Goal: Check status: Check status

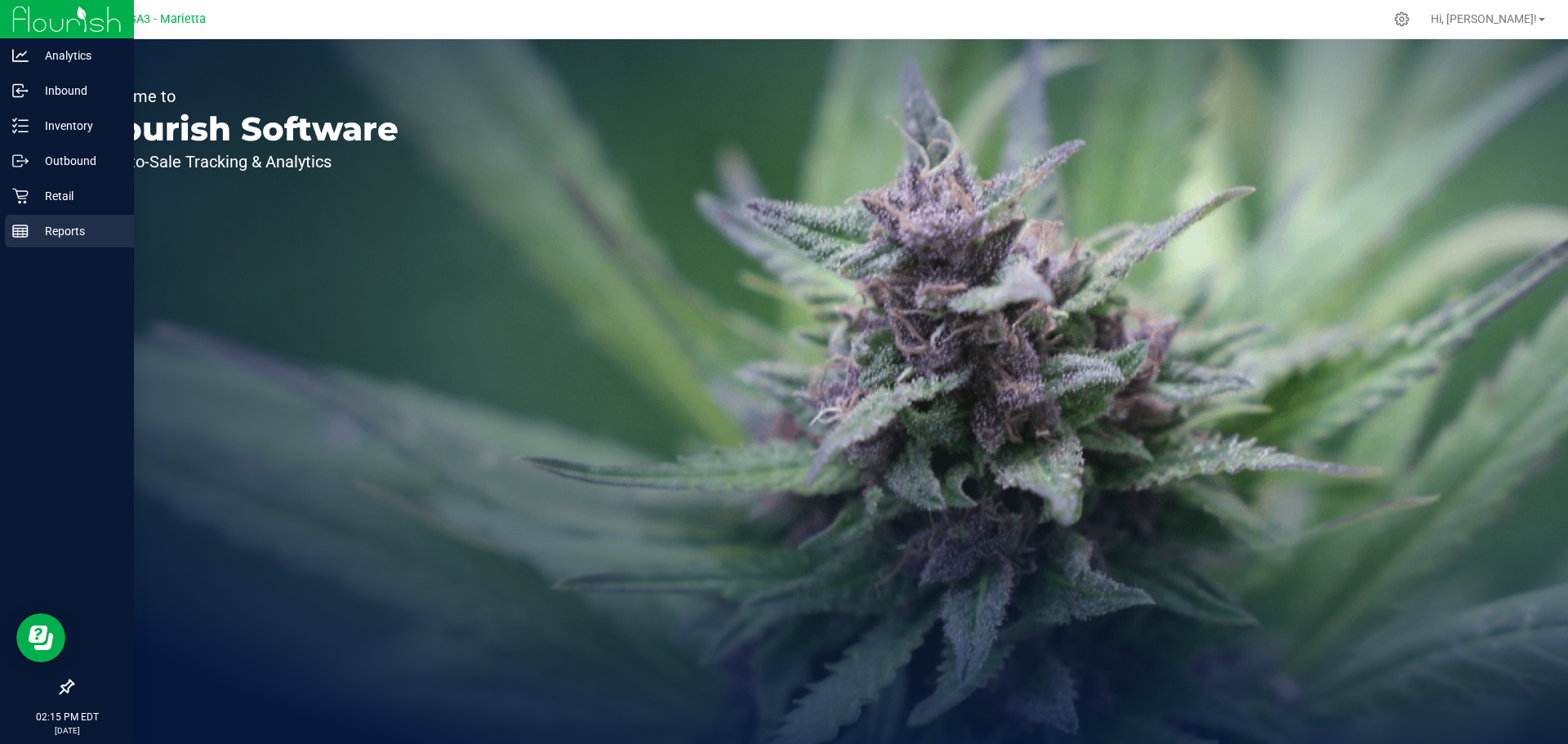
click at [48, 233] on p "Reports" at bounding box center [78, 231] width 98 height 20
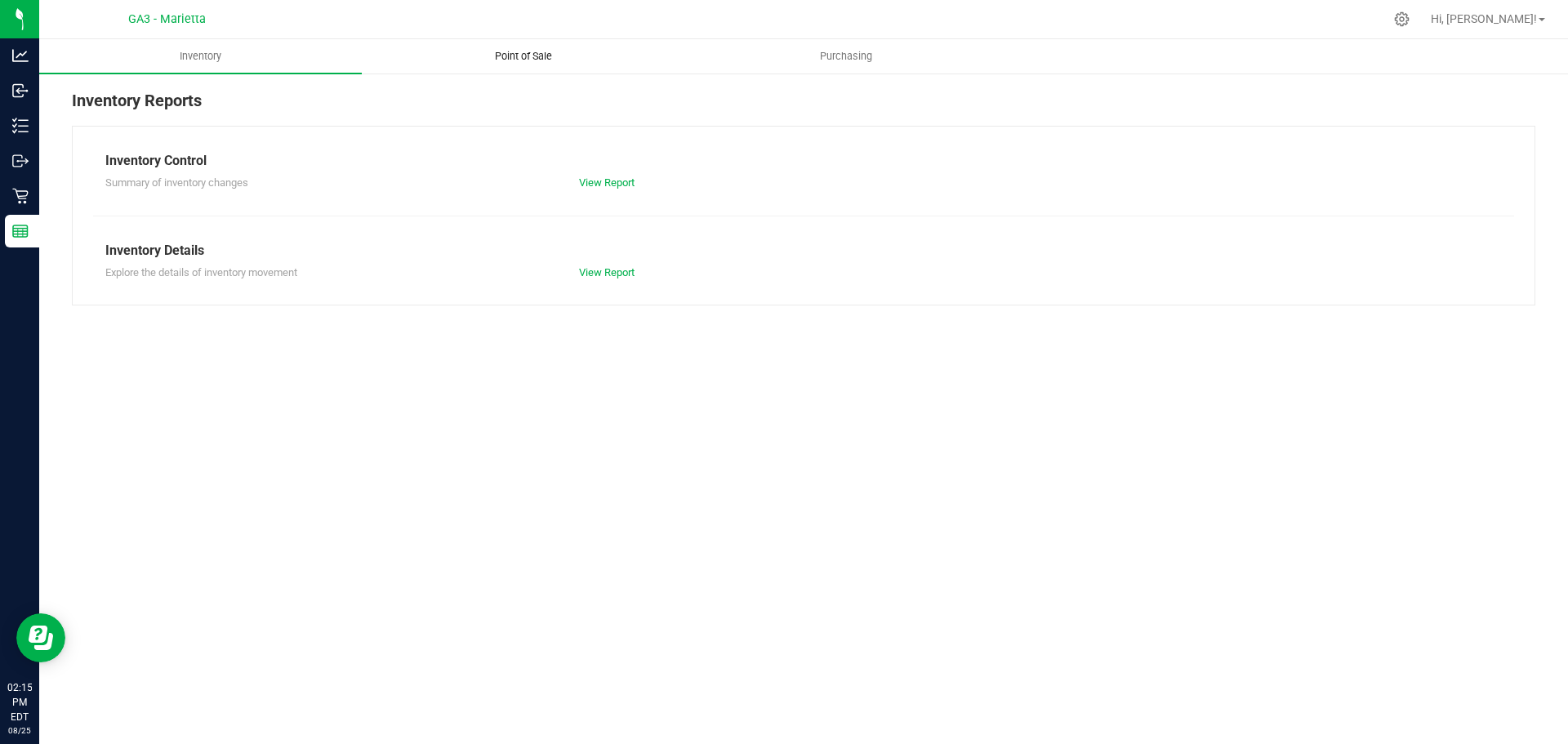
click at [513, 62] on span "Point of Sale" at bounding box center [524, 56] width 101 height 15
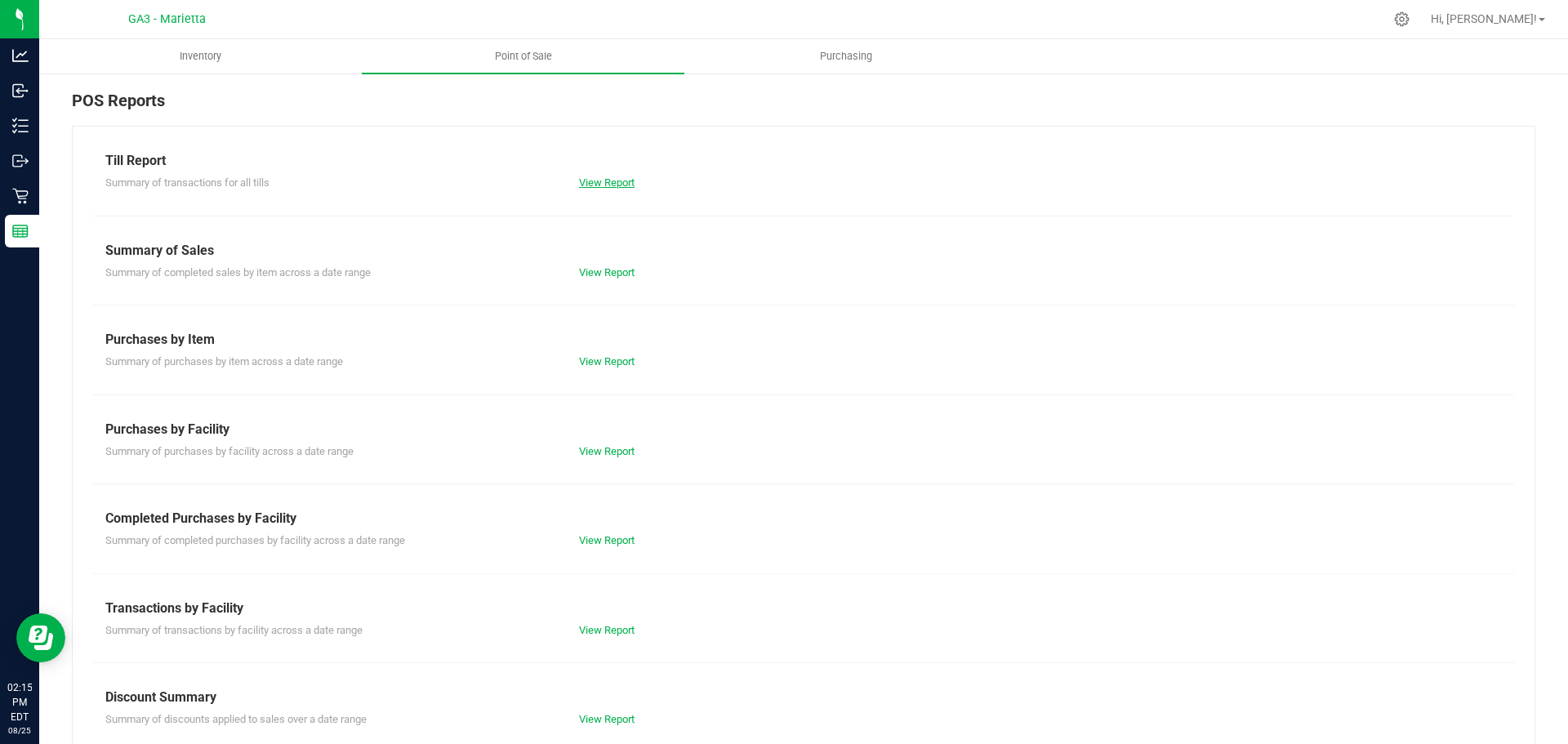
click at [611, 178] on div "View Report" at bounding box center [803, 182] width 474 height 16
click at [598, 185] on link "View Report" at bounding box center [606, 182] width 55 height 12
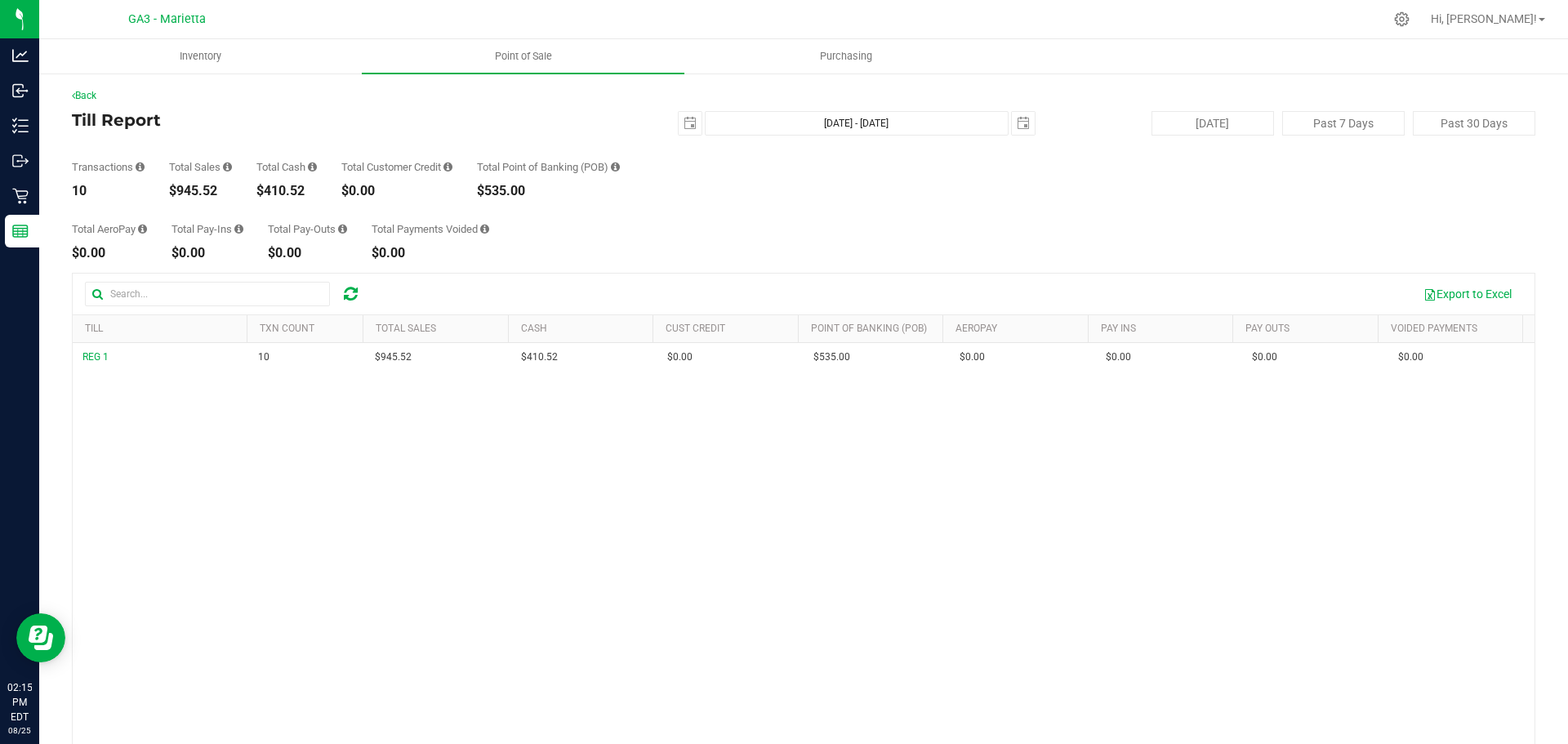
click at [174, 22] on span "GA3 - Marietta" at bounding box center [166, 20] width 78 height 15
click at [178, 24] on span "GA3 - Marietta" at bounding box center [166, 20] width 78 height 15
click at [184, 26] on span "GA3 - Marietta" at bounding box center [166, 20] width 78 height 15
click at [192, 22] on span "GA3 - Marietta" at bounding box center [166, 20] width 78 height 15
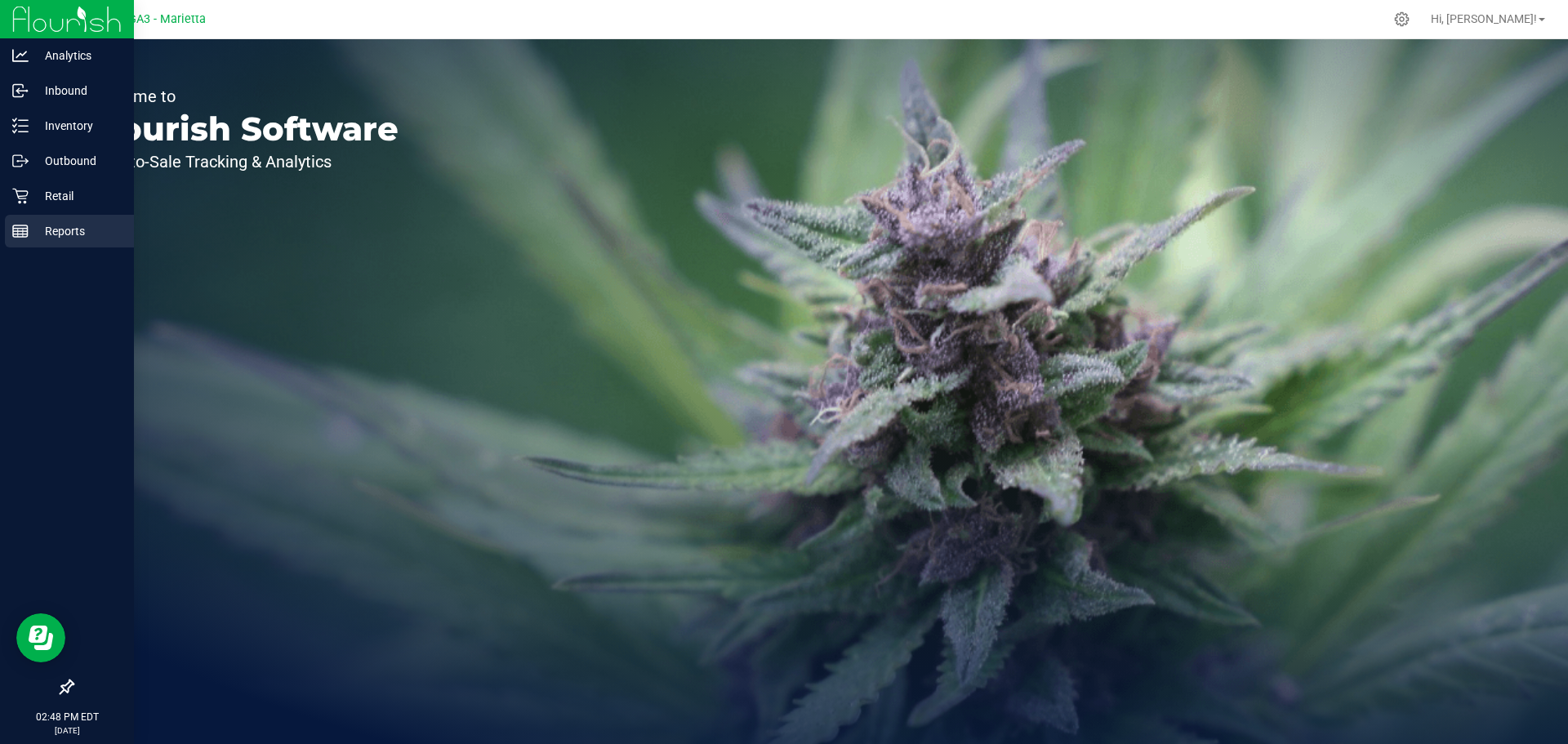
click at [29, 220] on div "Reports" at bounding box center [69, 231] width 129 height 33
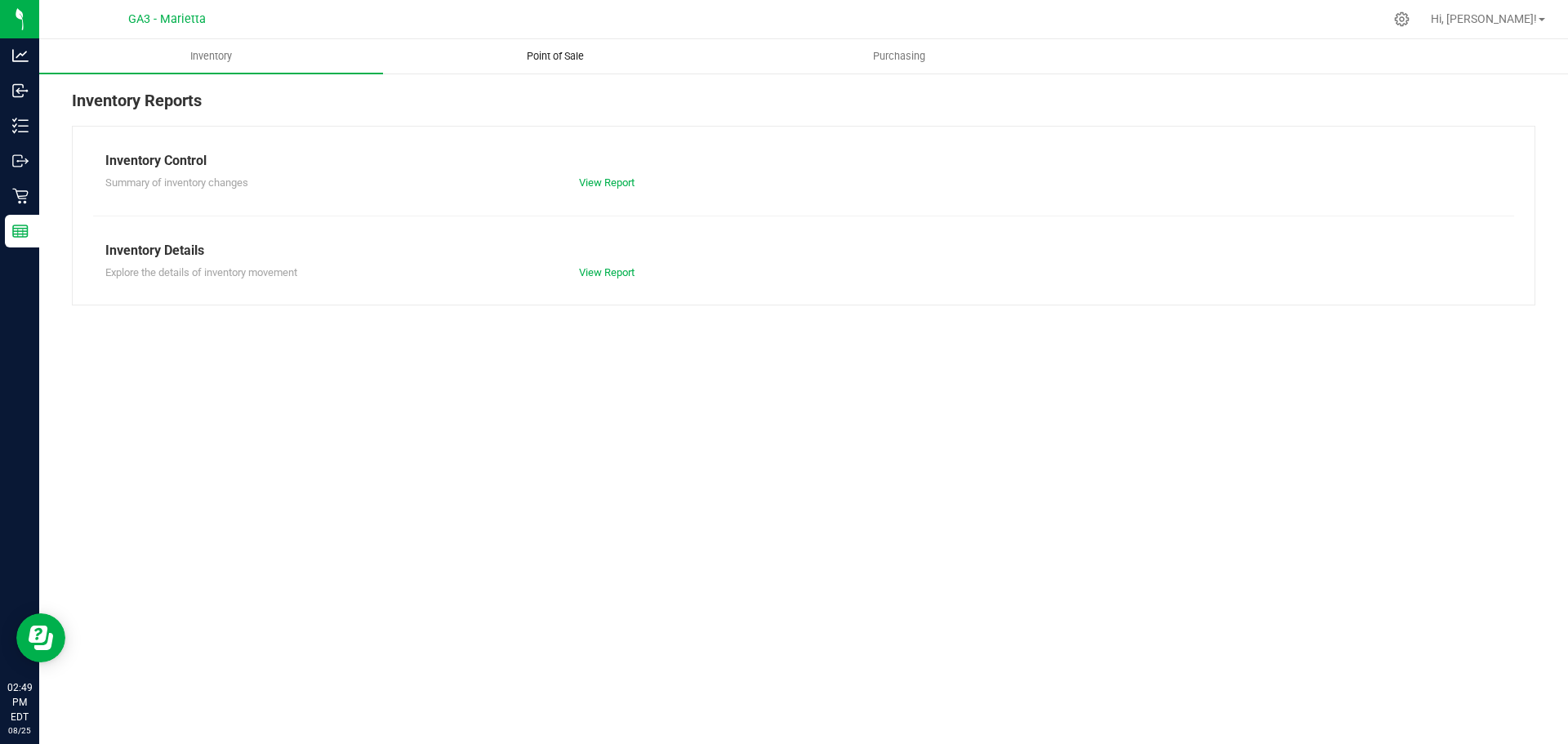
click at [521, 54] on span "Point of Sale" at bounding box center [555, 56] width 101 height 15
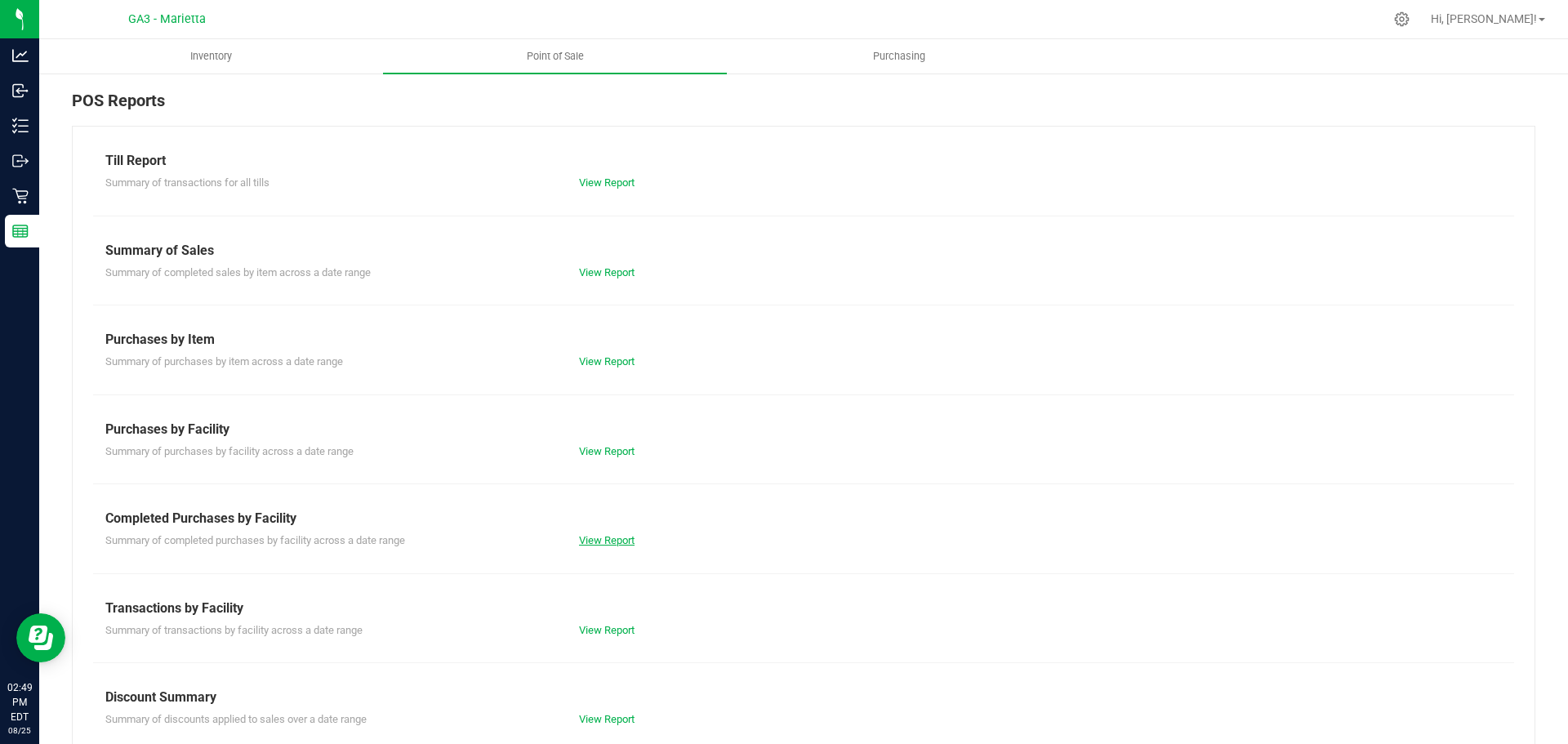
click at [579, 540] on link "View Report" at bounding box center [606, 539] width 55 height 12
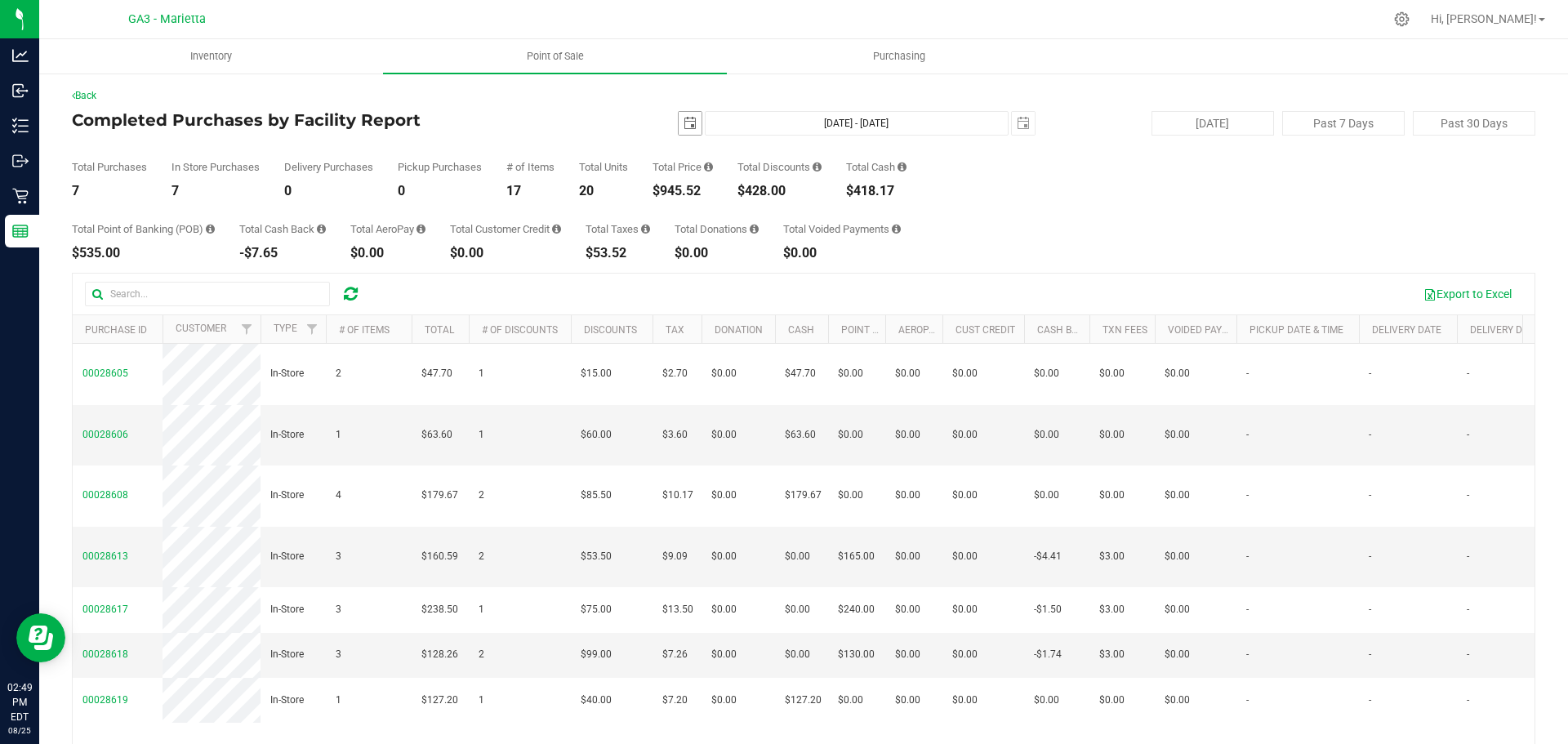
click at [692, 120] on span "select" at bounding box center [690, 123] width 22 height 22
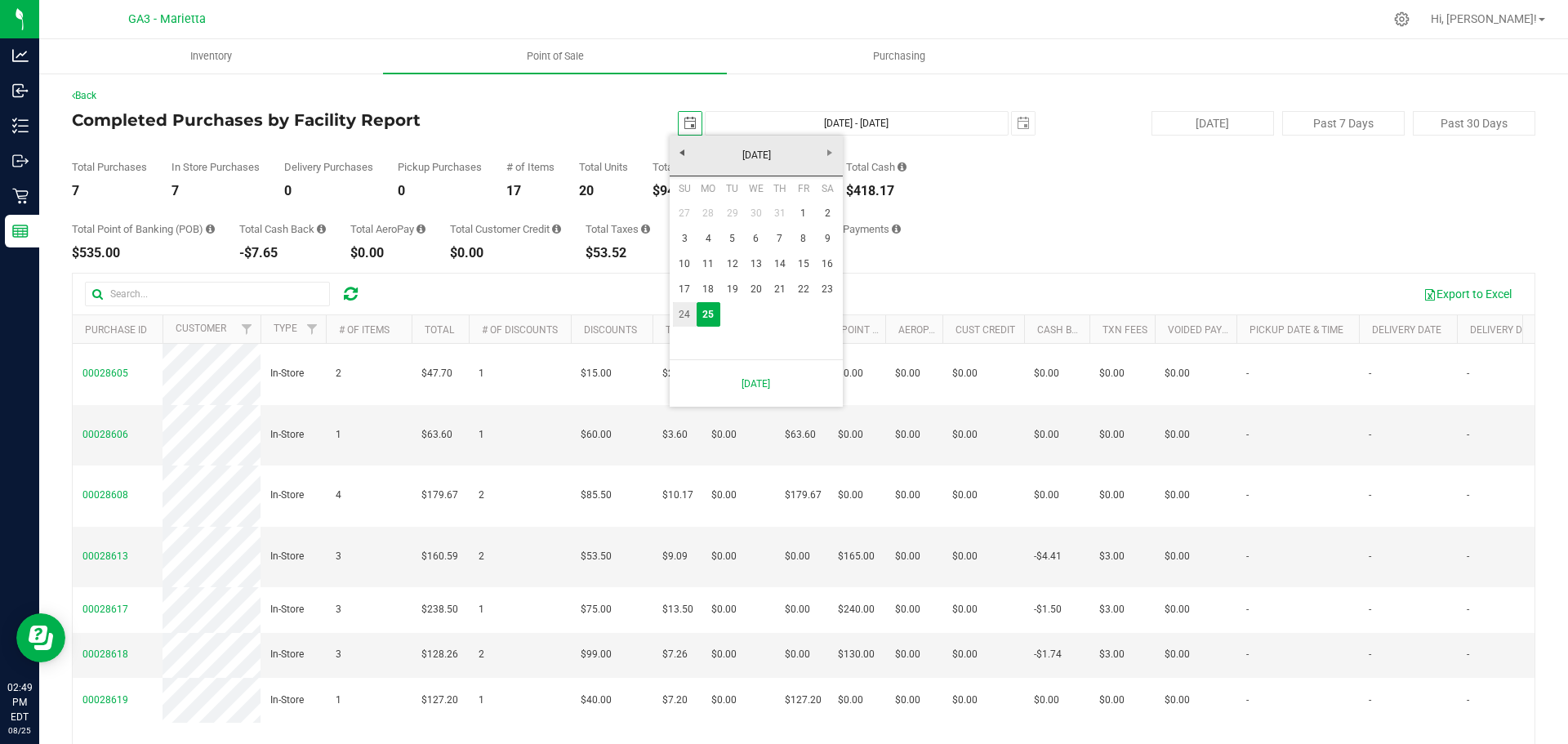
click at [683, 326] on link "24" at bounding box center [684, 314] width 23 height 25
type input "[DATE]"
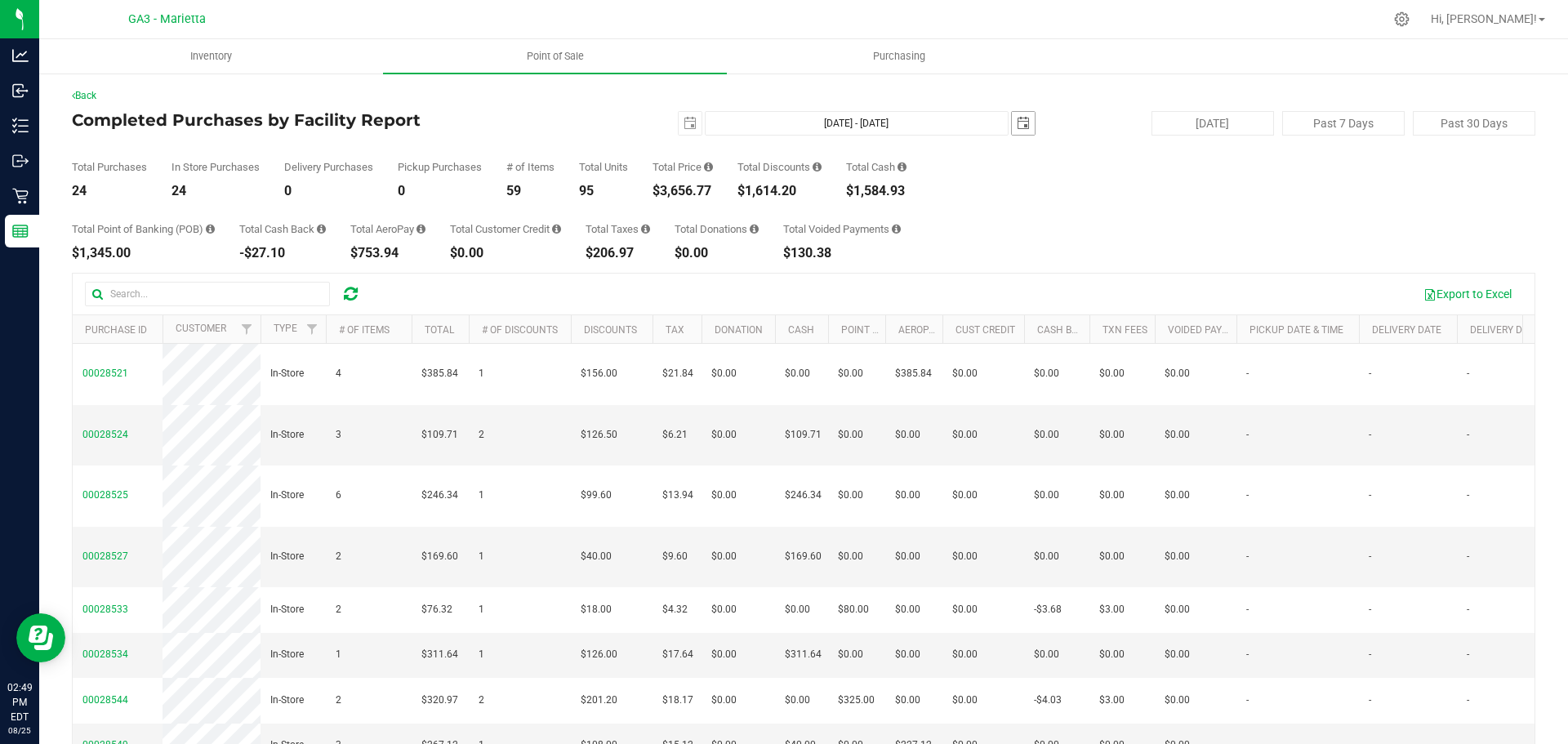
drag, startPoint x: 1014, startPoint y: 136, endPoint x: 1017, endPoint y: 128, distance: 8.5
click at [1014, 136] on div "Total Purchases 24 In Store Purchases 24 Delivery Purchases 0 Pickup Purchases …" at bounding box center [803, 166] width 1463 height 62
click at [1017, 128] on span "select" at bounding box center [1024, 123] width 13 height 13
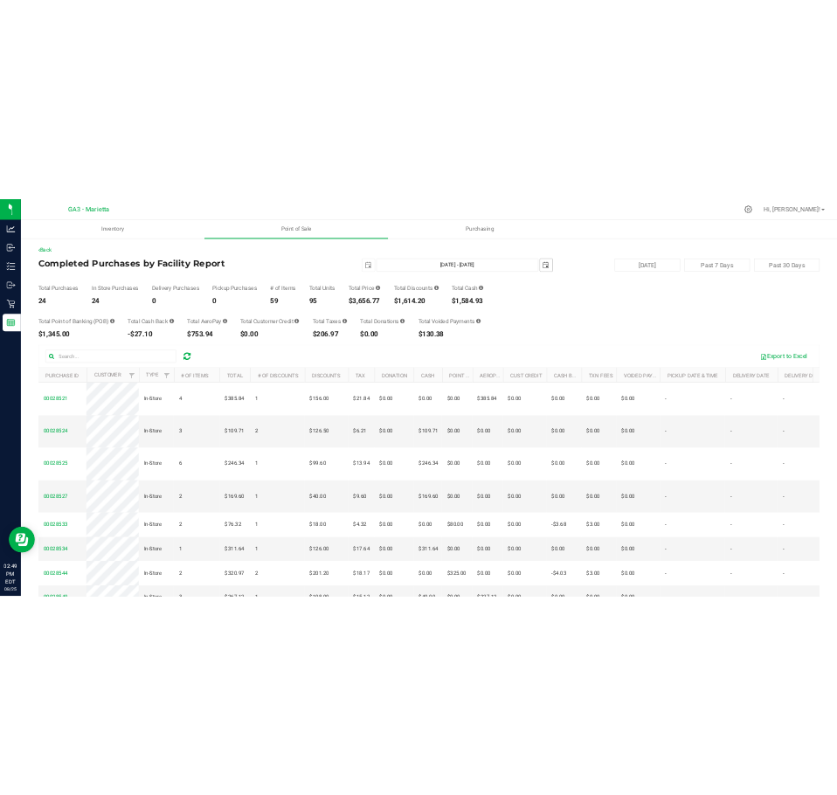
scroll to position [0, 44]
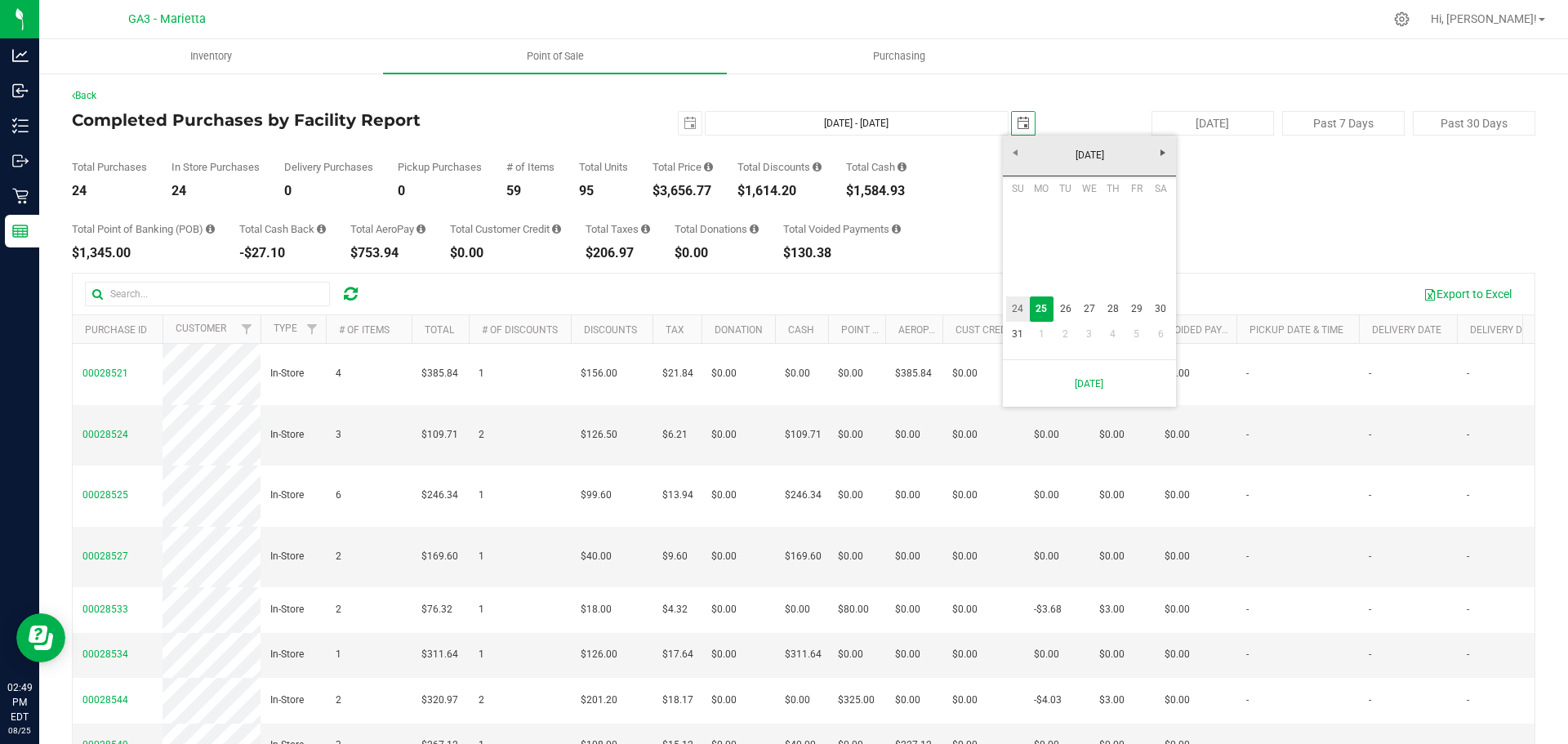
click at [1019, 306] on link "24" at bounding box center [1017, 308] width 23 height 25
type input "[DATE] - [DATE]"
type input "[DATE]"
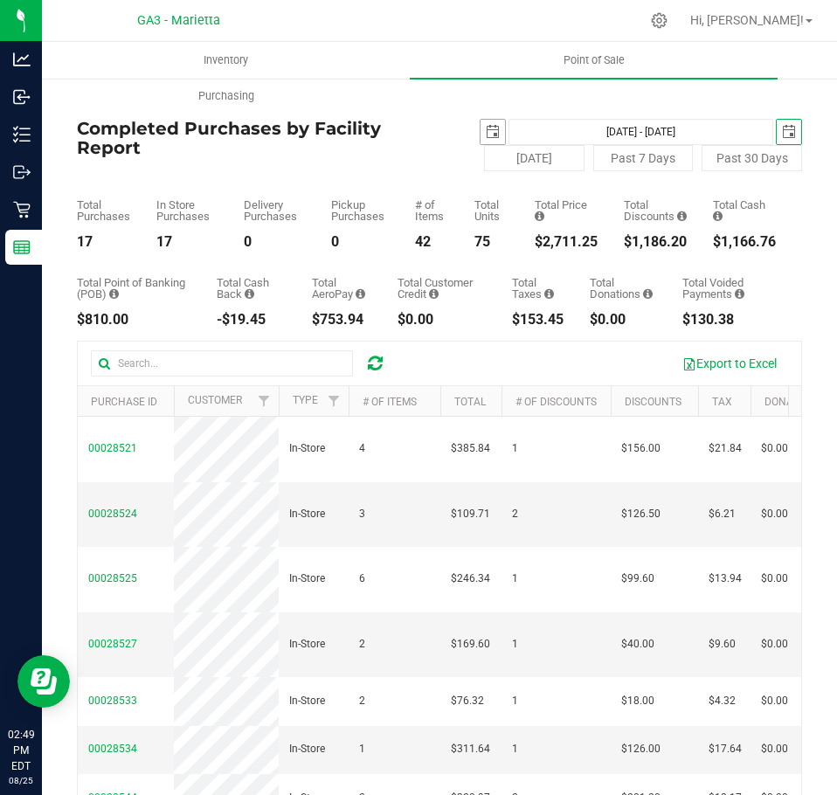
click at [494, 126] on span "select" at bounding box center [492, 132] width 24 height 24
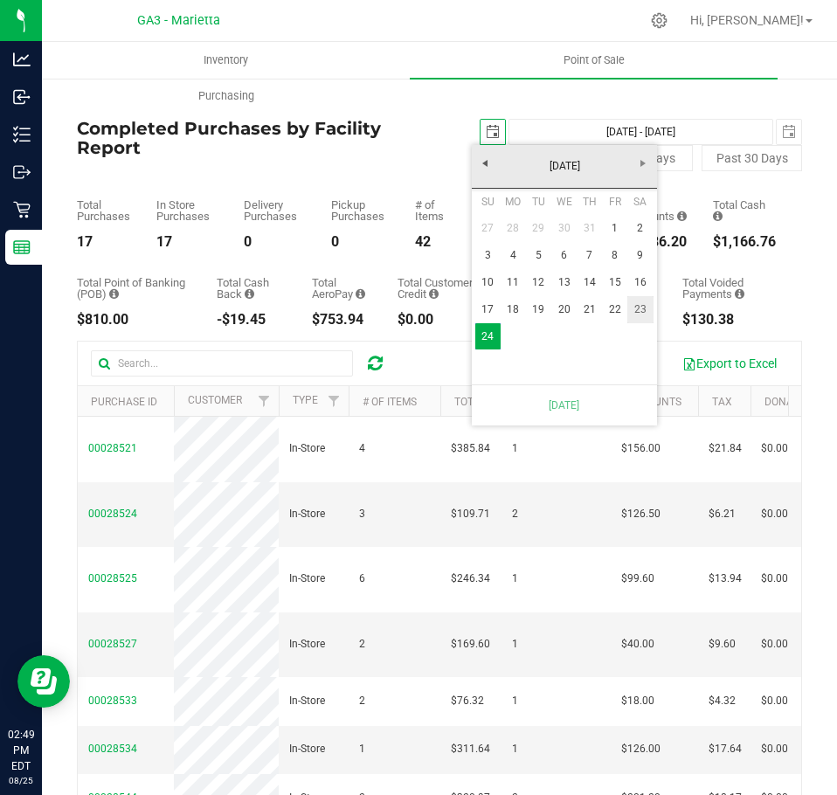
click at [645, 315] on link "23" at bounding box center [639, 309] width 25 height 27
type input "[DATE] - [DATE]"
type input "[DATE]"
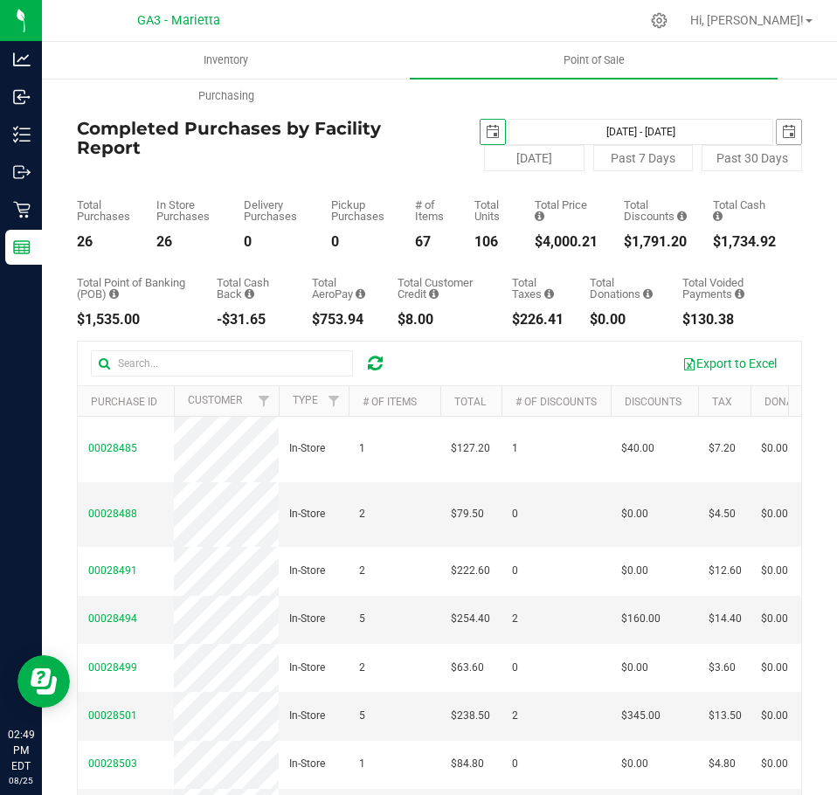
click at [776, 119] on span "[DATE]" at bounding box center [789, 132] width 26 height 26
click at [782, 132] on span "select" at bounding box center [789, 132] width 14 height 14
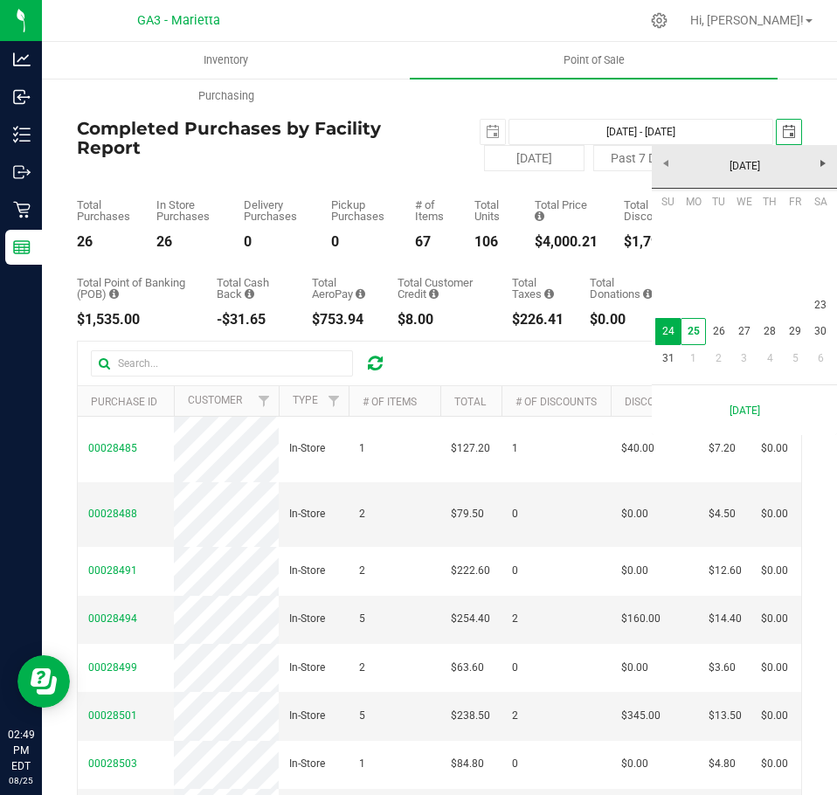
scroll to position [0, 44]
click at [821, 311] on link "23" at bounding box center [820, 305] width 25 height 27
type input "[DATE] - [DATE]"
type input "[DATE]"
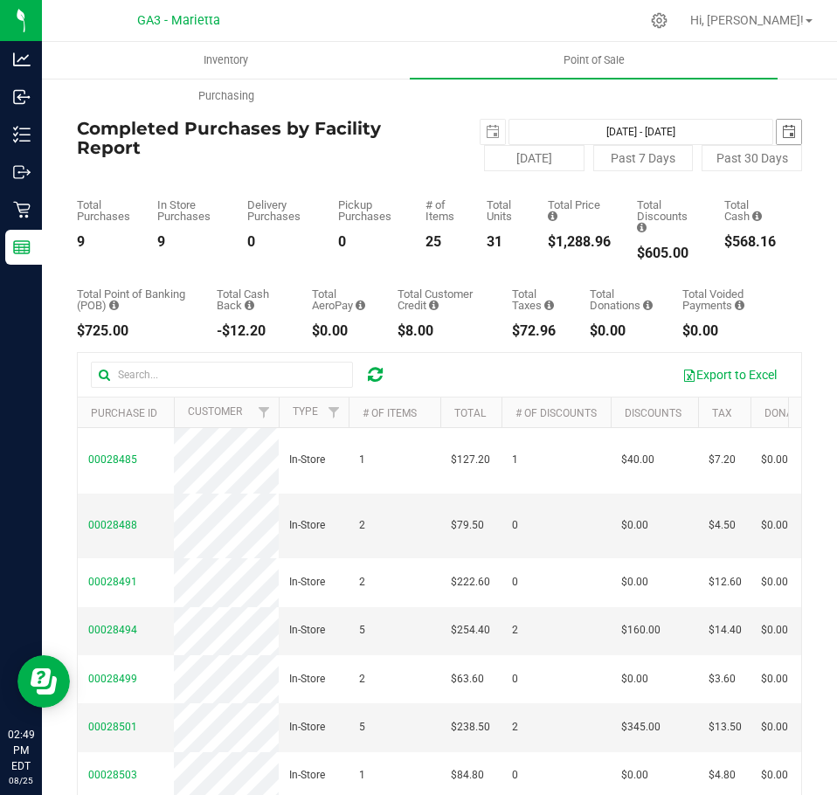
click at [782, 137] on span "select" at bounding box center [789, 132] width 14 height 14
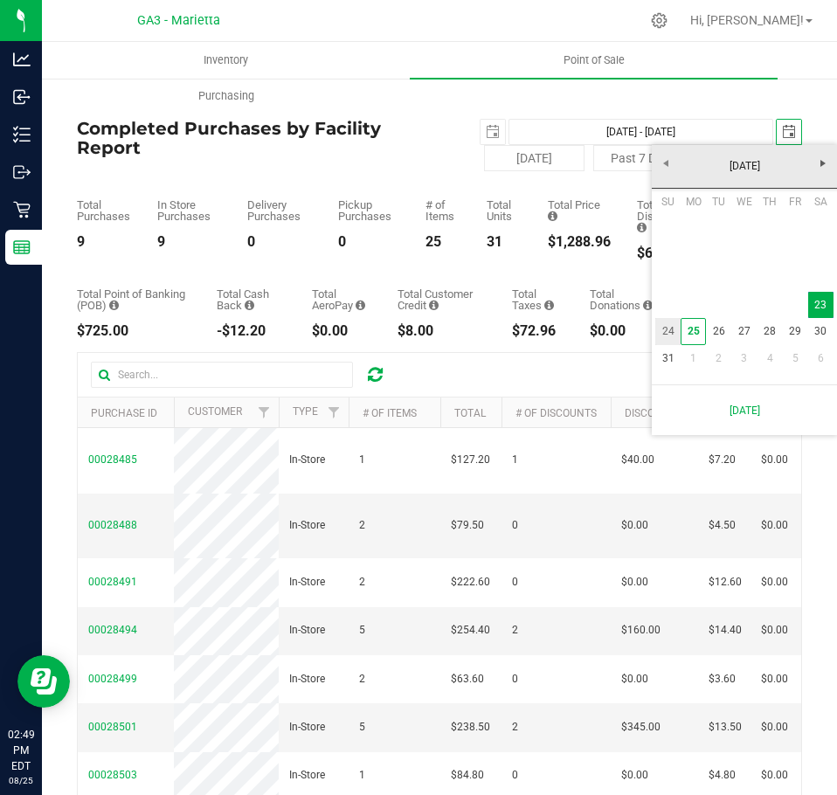
click at [661, 341] on link "24" at bounding box center [667, 331] width 25 height 27
type input "[DATE] - [DATE]"
type input "[DATE]"
click at [661, 338] on div "[DATE] Su Mo Tu We Th Fr Sa 23 24 25 26 27 28 29 30 31 1 2 3 4 5 6 [DATE]" at bounding box center [744, 290] width 185 height 290
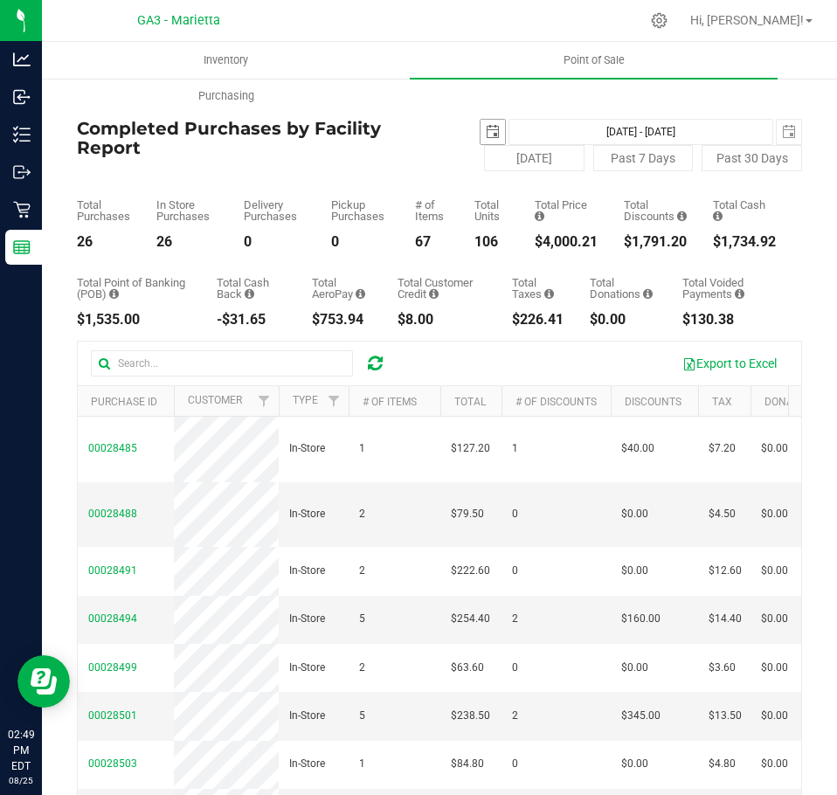
click at [480, 119] on span "[DATE]" at bounding box center [493, 132] width 26 height 26
click at [482, 121] on span "select" at bounding box center [492, 132] width 24 height 24
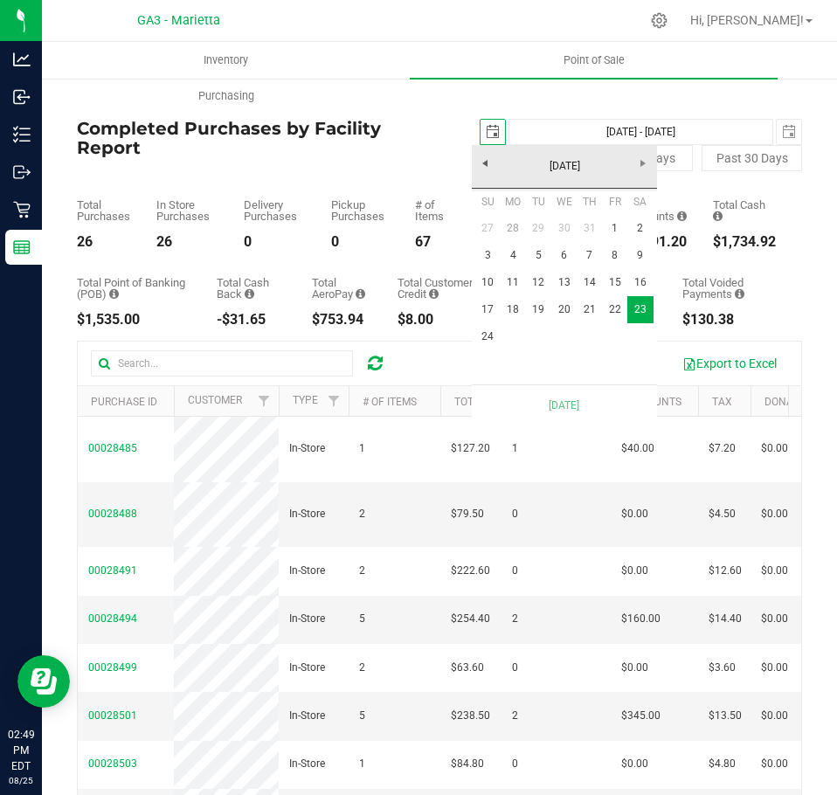
scroll to position [0, 44]
click at [494, 332] on link "24" at bounding box center [487, 336] width 25 height 27
type input "[DATE] - [DATE]"
type input "[DATE]"
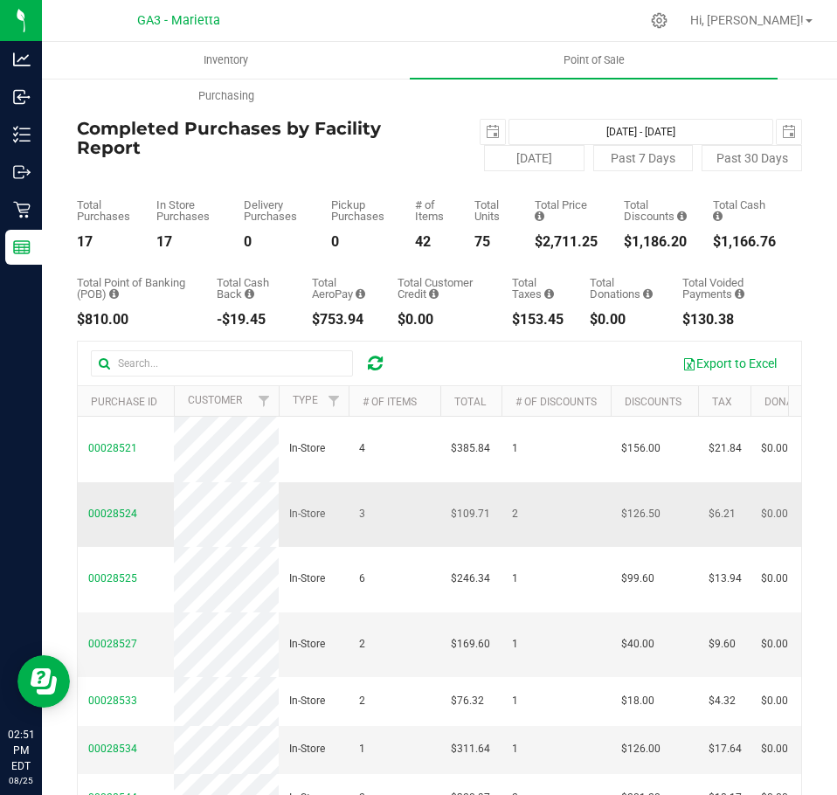
copy td
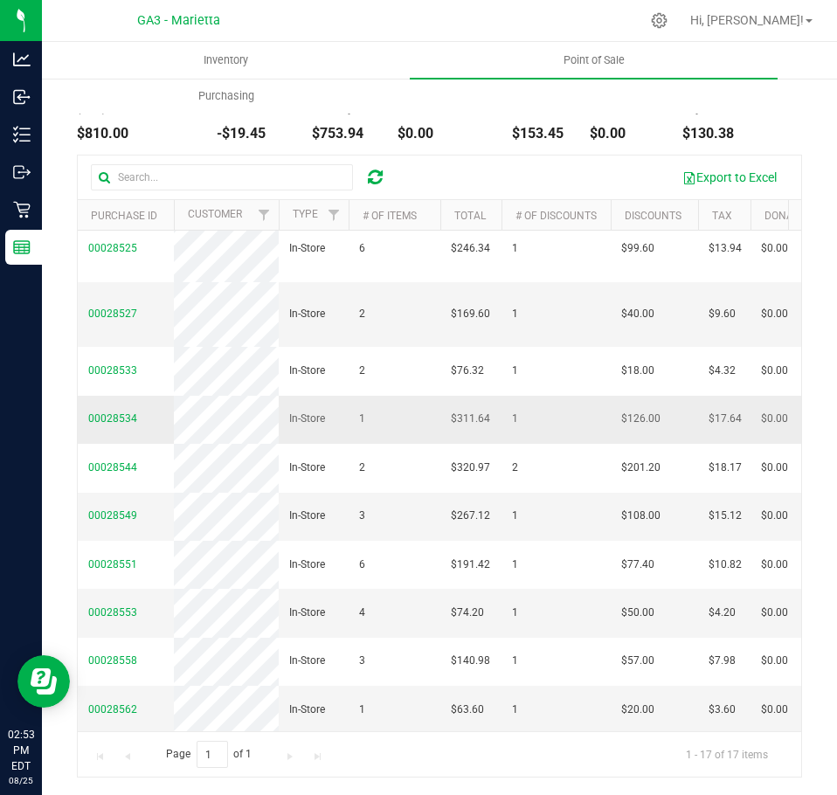
scroll to position [175, 0]
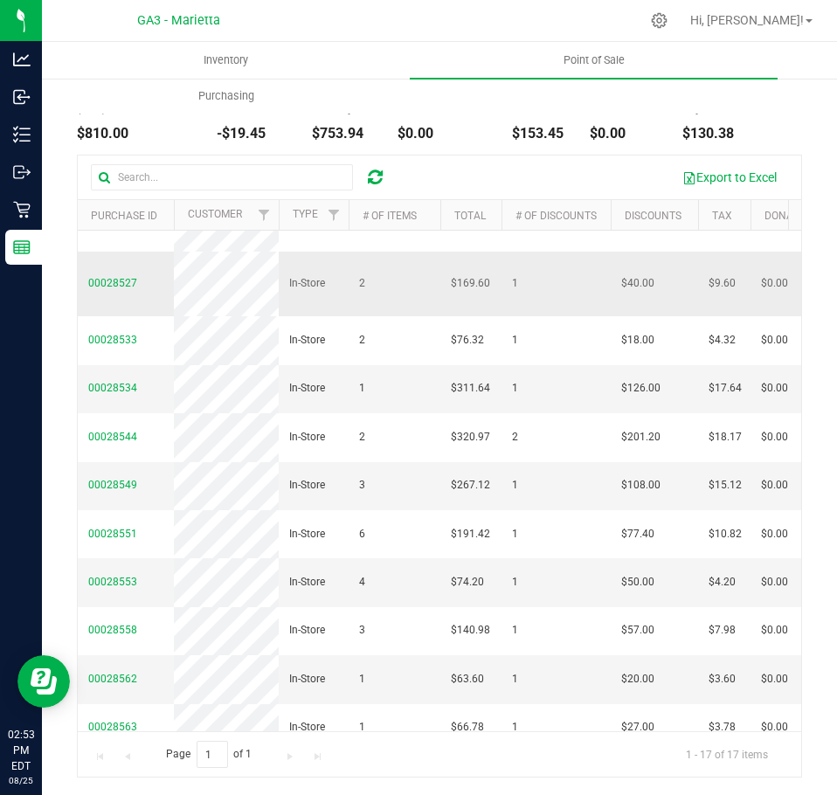
copy td
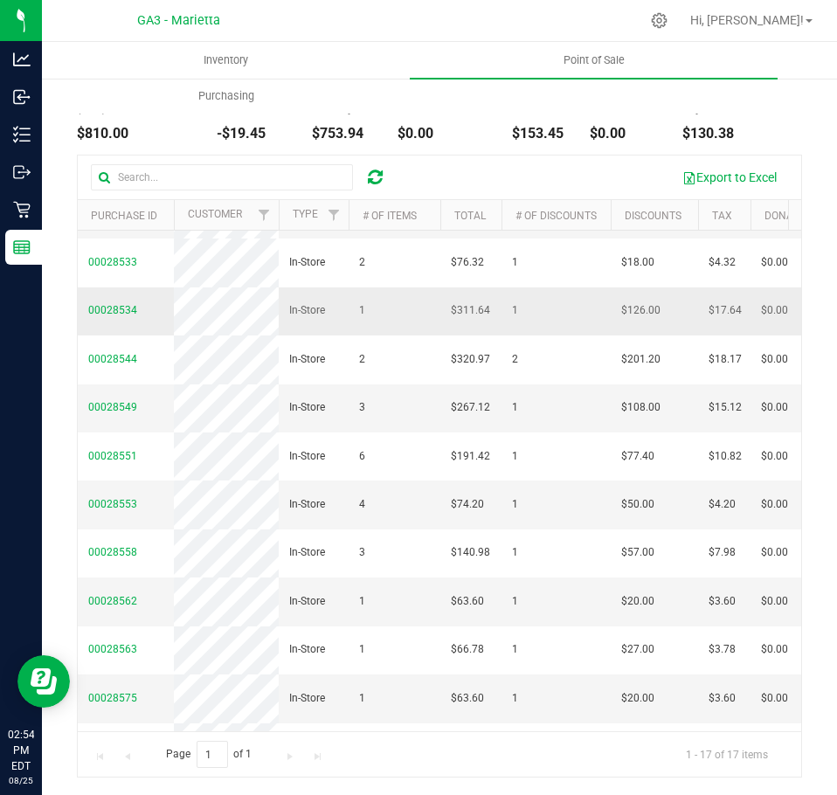
scroll to position [349, 0]
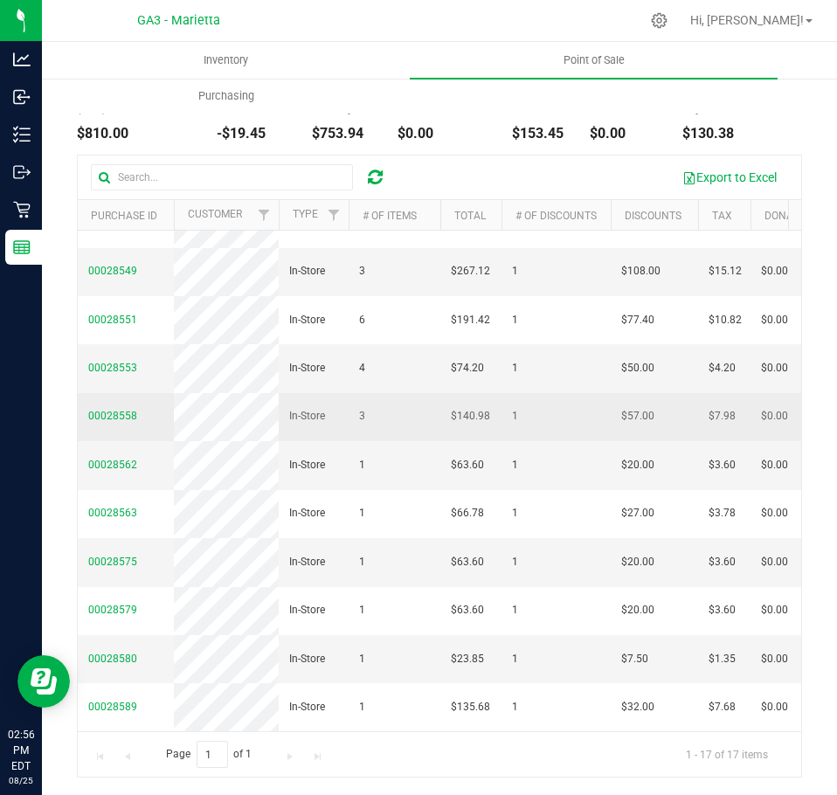
scroll to position [619, 0]
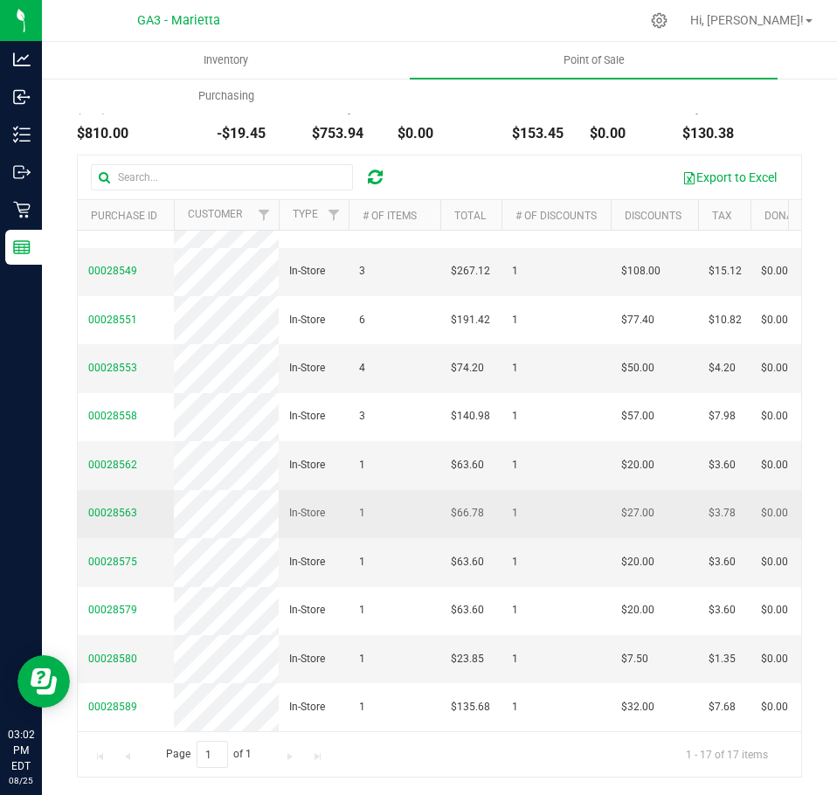
drag, startPoint x: 280, startPoint y: 351, endPoint x: 169, endPoint y: 416, distance: 129.2
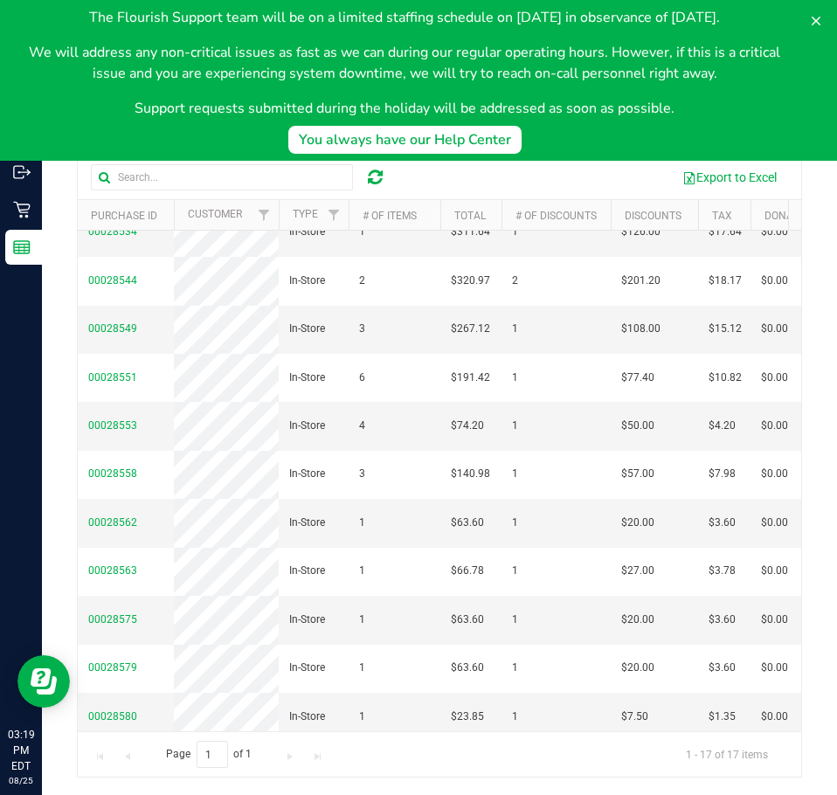
scroll to position [8, 0]
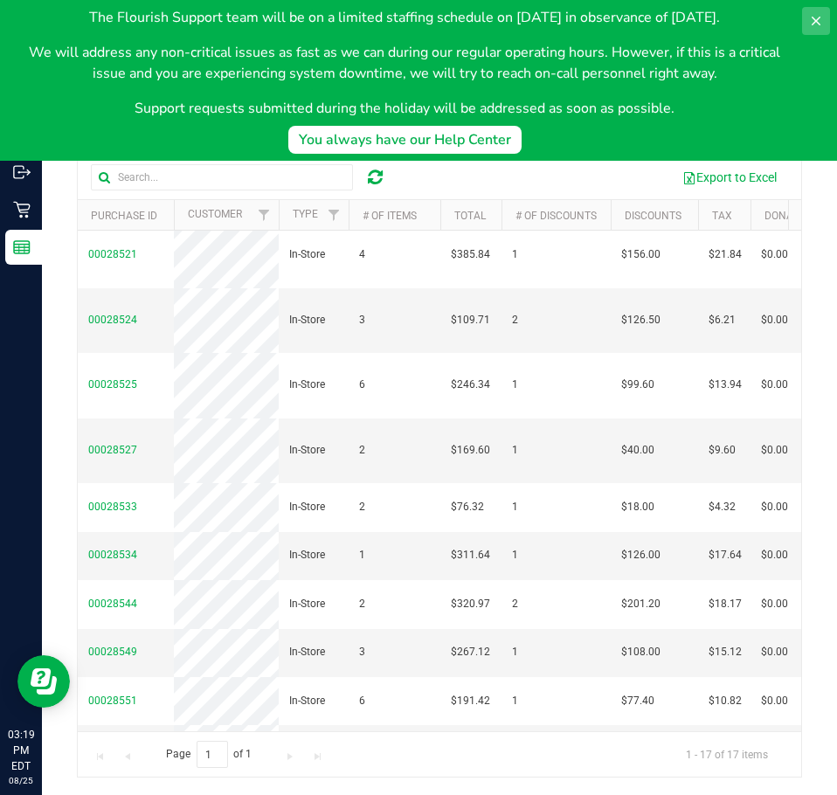
click at [816, 9] on button at bounding box center [816, 21] width 28 height 28
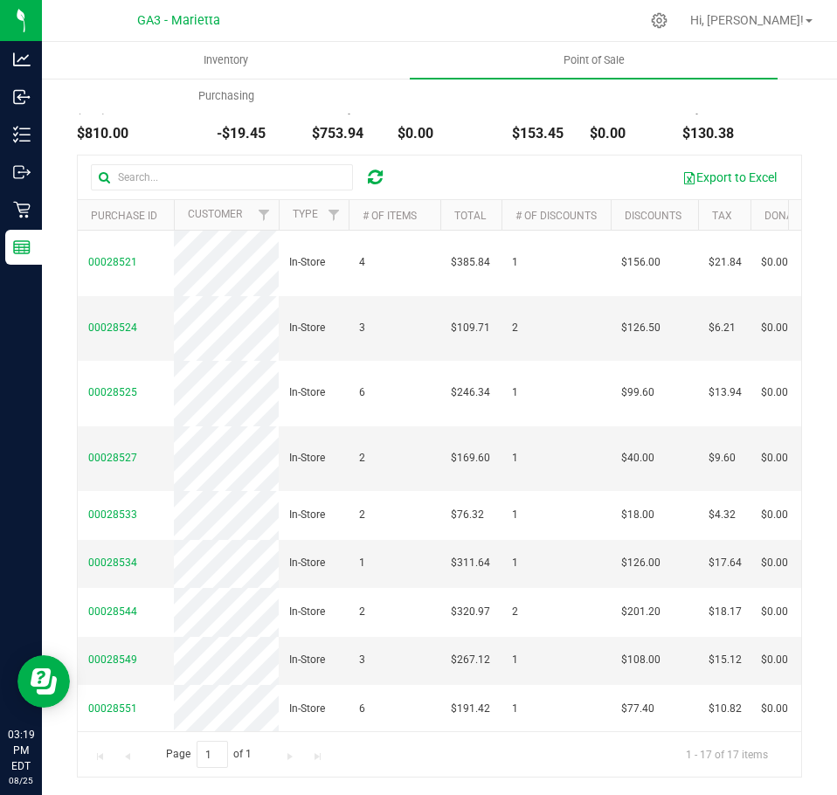
scroll to position [0, 0]
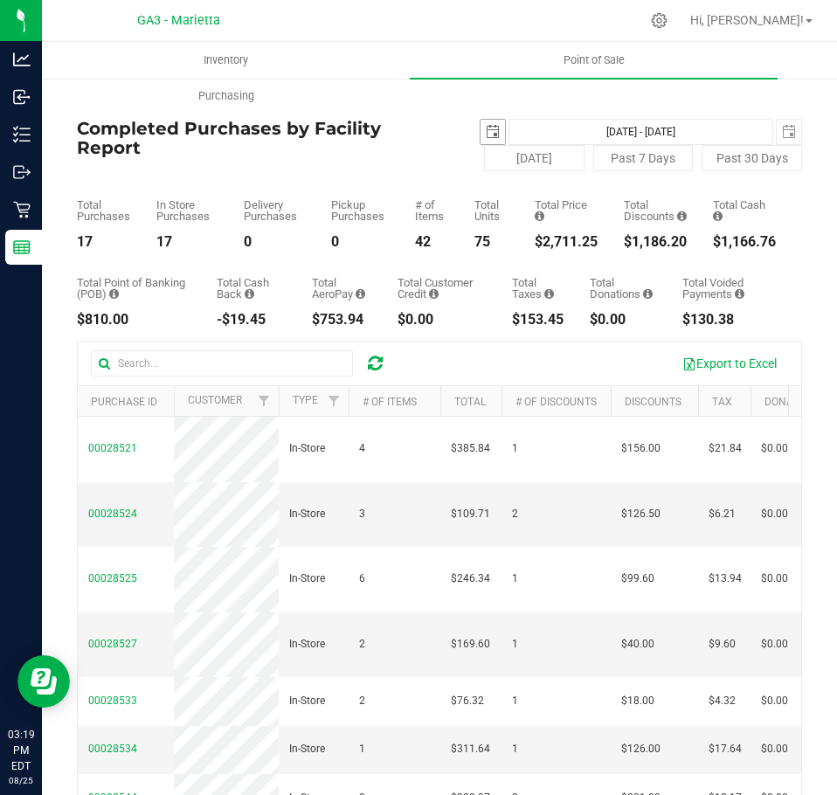
click at [486, 138] on span "select" at bounding box center [493, 132] width 14 height 14
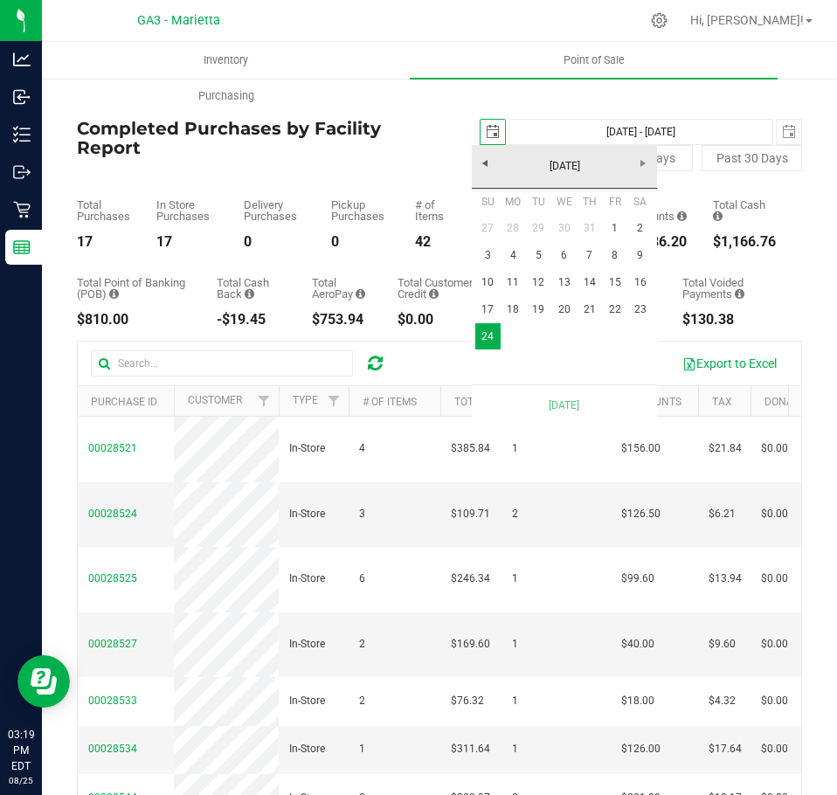
scroll to position [0, 44]
click at [609, 316] on link "22" at bounding box center [614, 309] width 25 height 27
type input "[DATE] - [DATE]"
type input "[DATE]"
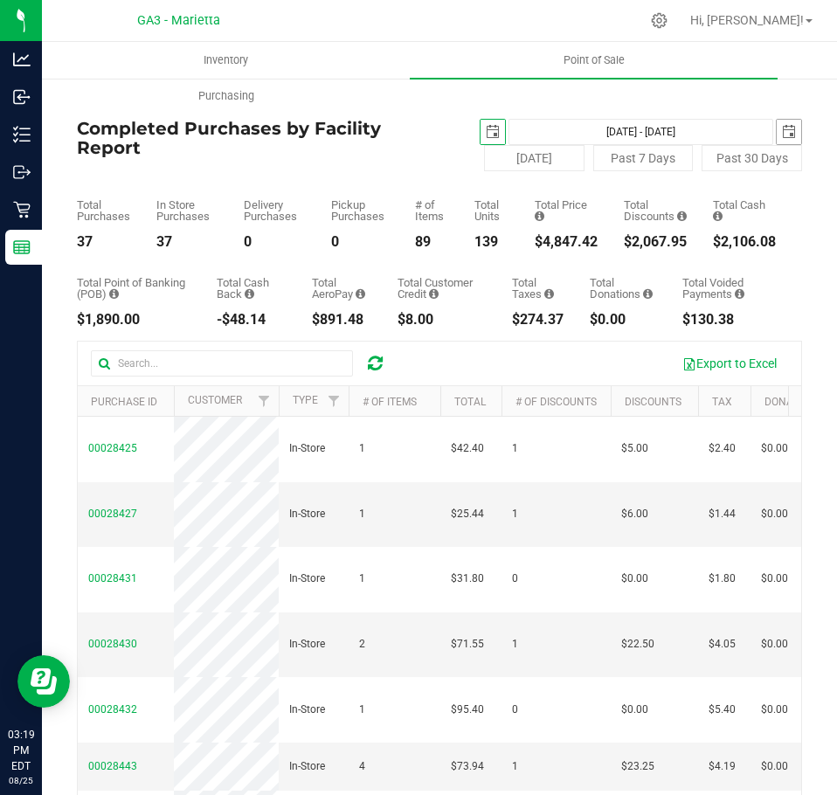
click at [777, 135] on span "select" at bounding box center [789, 132] width 24 height 24
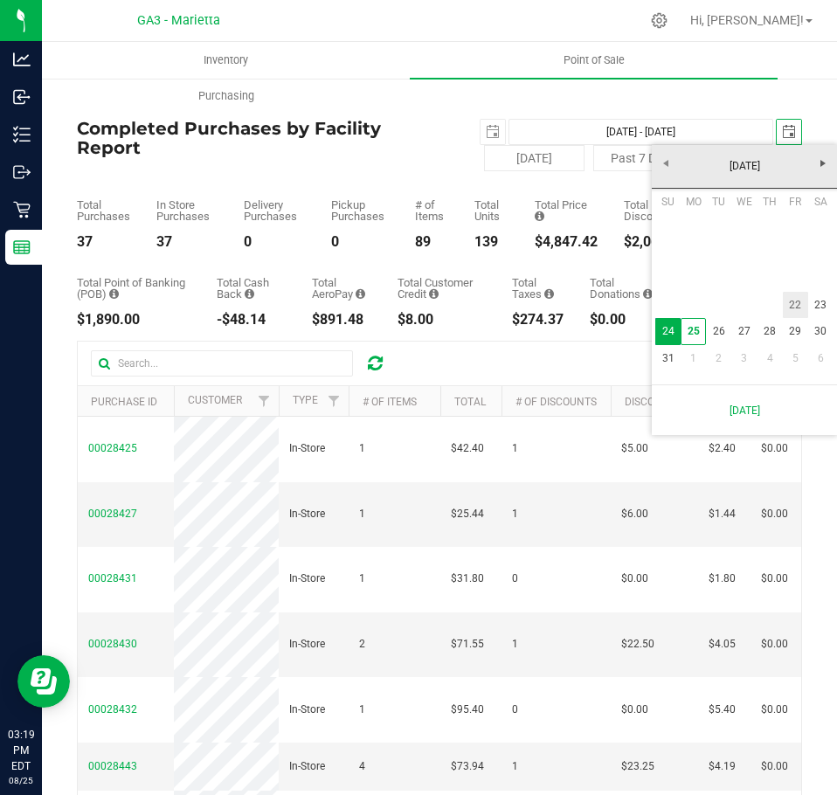
click at [791, 302] on link "22" at bounding box center [795, 305] width 25 height 27
type input "[DATE] - [DATE]"
type input "[DATE]"
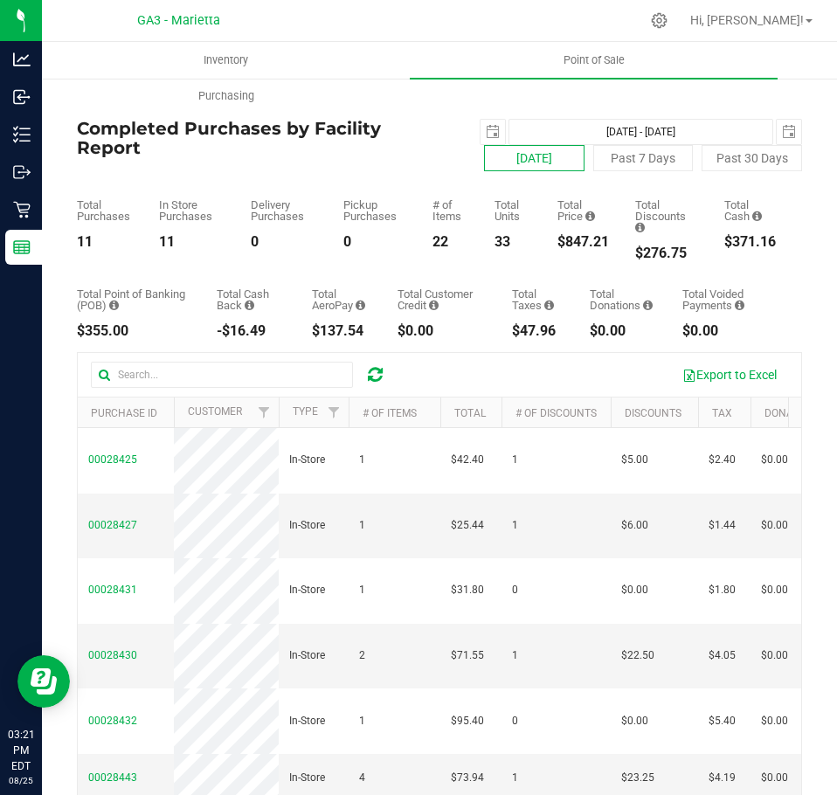
click at [515, 153] on button "[DATE]" at bounding box center [534, 158] width 100 height 26
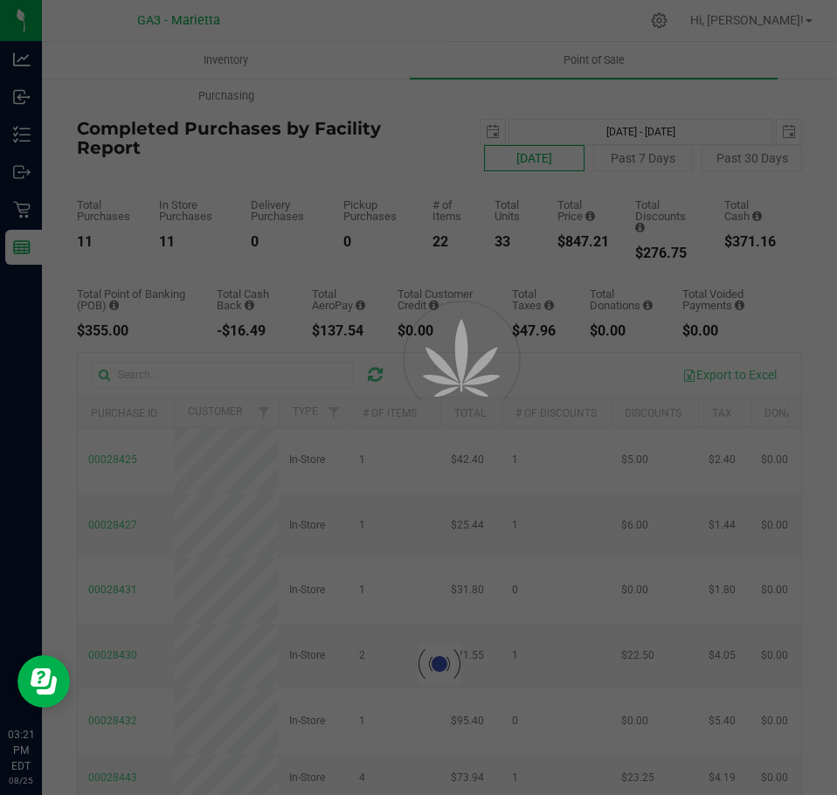
type input "[DATE] - [DATE]"
type input "[DATE]"
